Goal: Transaction & Acquisition: Obtain resource

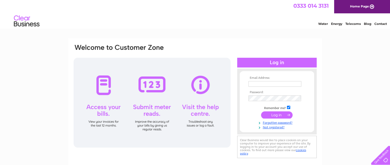
click at [259, 83] on input "text" at bounding box center [274, 84] width 53 height 6
type input "deanwest11@yahoo.co.uk"
click at [261, 111] on input "submit" at bounding box center [277, 114] width 32 height 7
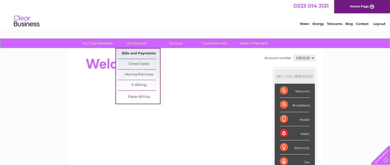
click at [141, 52] on link "Bills and Payments" at bounding box center [139, 53] width 42 height 10
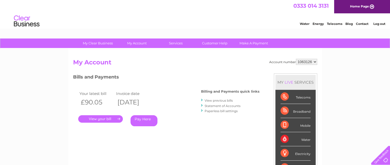
click at [215, 99] on link "View previous bills" at bounding box center [218, 100] width 28 height 4
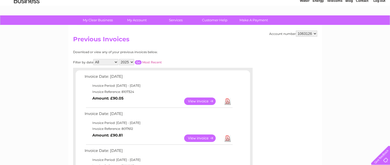
scroll to position [25, 0]
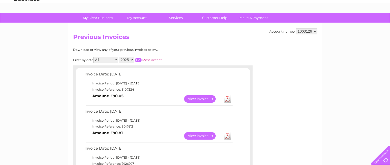
click at [228, 98] on link "Download" at bounding box center [227, 98] width 6 height 7
